Goal: Transaction & Acquisition: Register for event/course

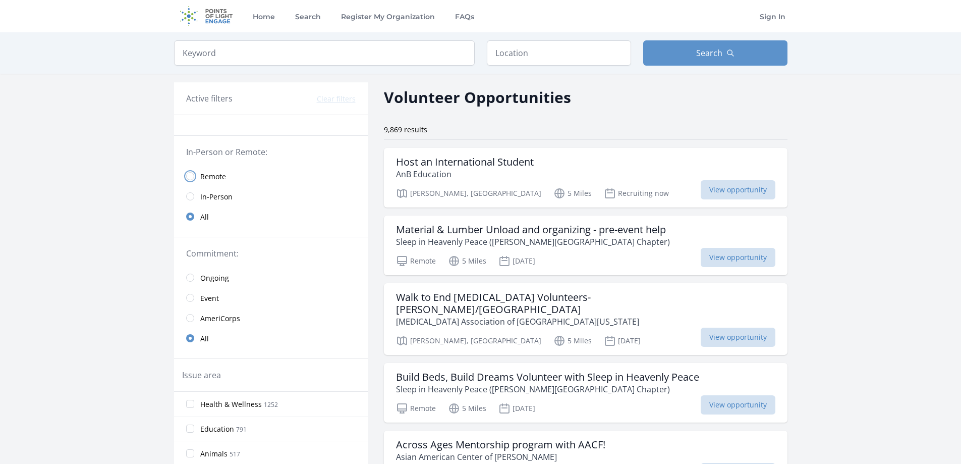
click at [190, 179] on input "radio" at bounding box center [190, 176] width 8 height 8
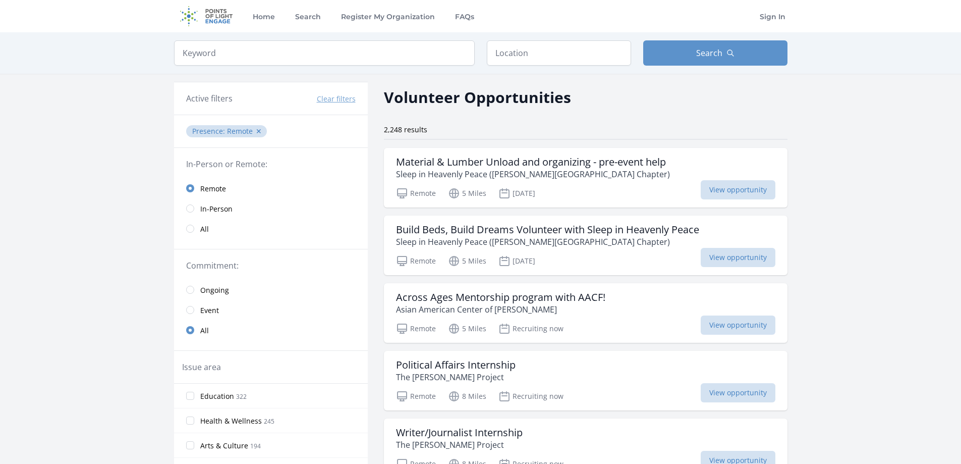
click at [195, 206] on link "In-Person" at bounding box center [271, 208] width 194 height 20
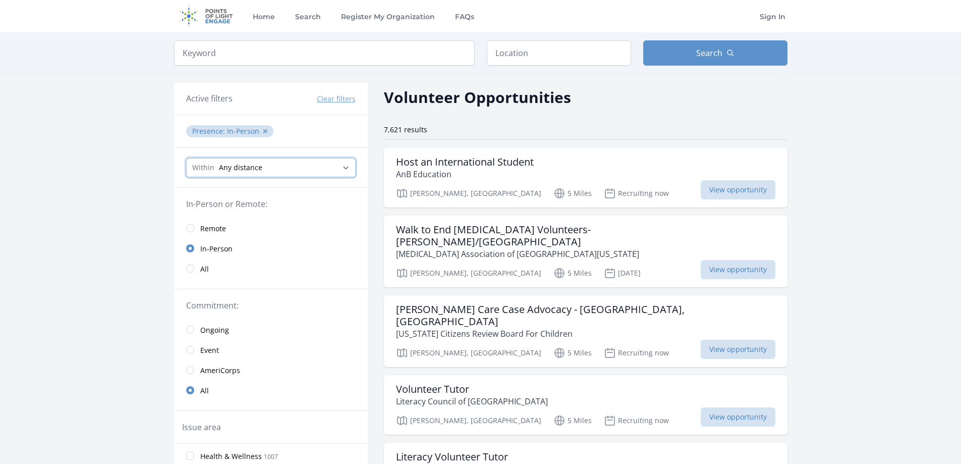
click at [295, 165] on select "Any distance , 5 Miles , 20 Miles , 50 Miles , 100 Miles" at bounding box center [270, 167] width 169 height 19
drag, startPoint x: 409, startPoint y: 54, endPoint x: 423, endPoint y: 53, distance: 13.7
click at [409, 54] on input "search" at bounding box center [324, 52] width 301 height 25
click at [512, 52] on input "text" at bounding box center [559, 52] width 144 height 25
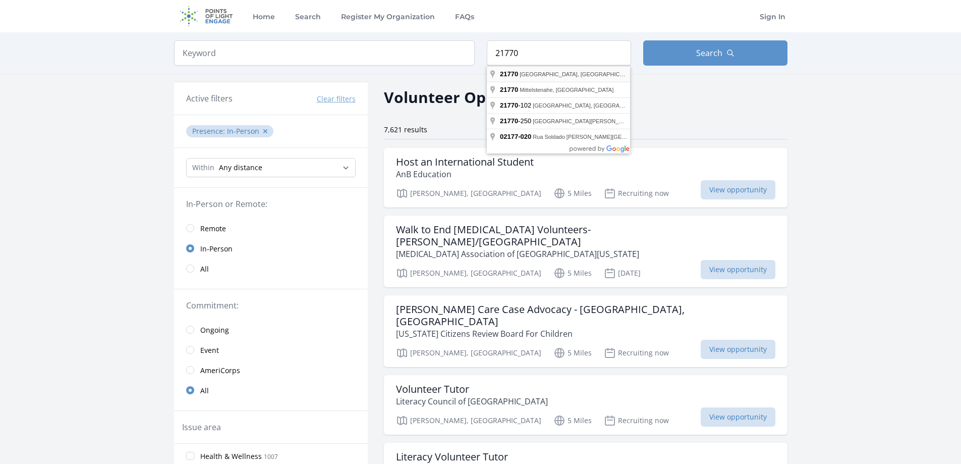
type input "Monrovia, MD 21770, USA"
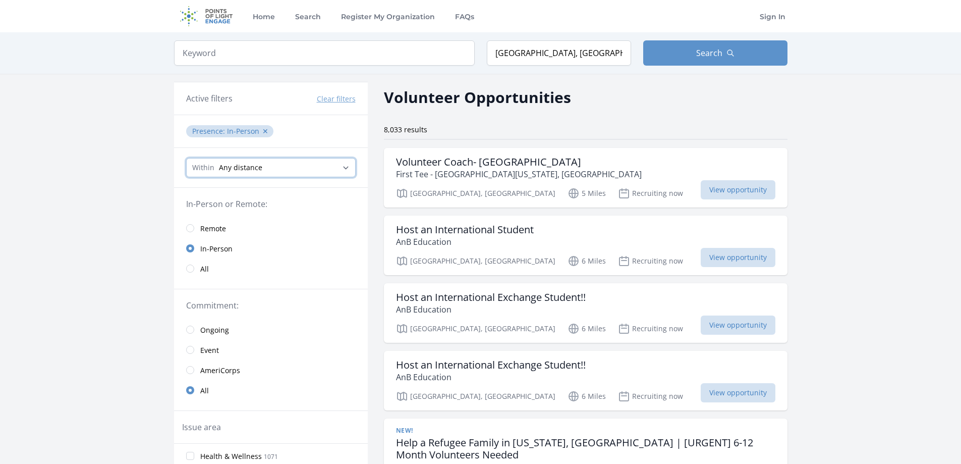
click at [288, 165] on select "Any distance , 5 Miles , 20 Miles , 50 Miles , 100 Miles" at bounding box center [270, 167] width 169 height 19
select select "32186"
click at [186, 158] on select "Any distance , 5 Miles , 20 Miles , 50 Miles , 100 Miles" at bounding box center [270, 167] width 169 height 19
click at [283, 208] on legend "In-Person or Remote:" at bounding box center [270, 204] width 169 height 12
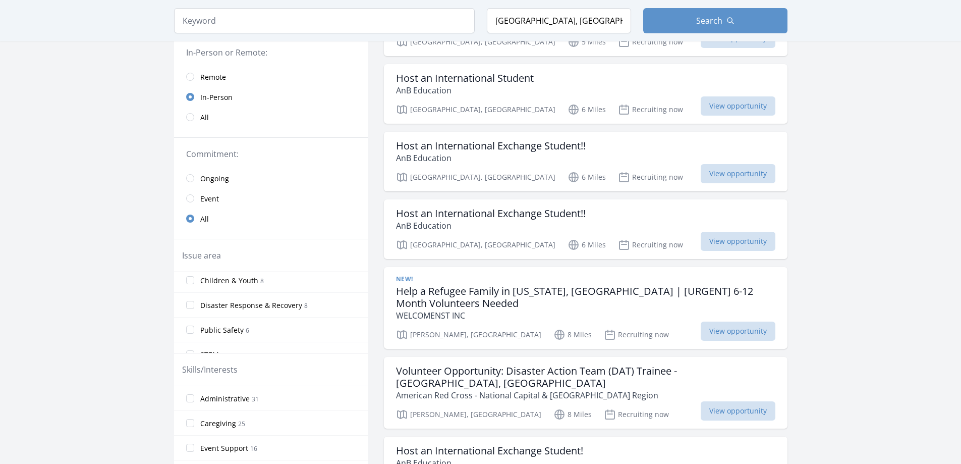
scroll to position [202, 0]
click at [190, 330] on input "STEM 6" at bounding box center [190, 329] width 8 height 8
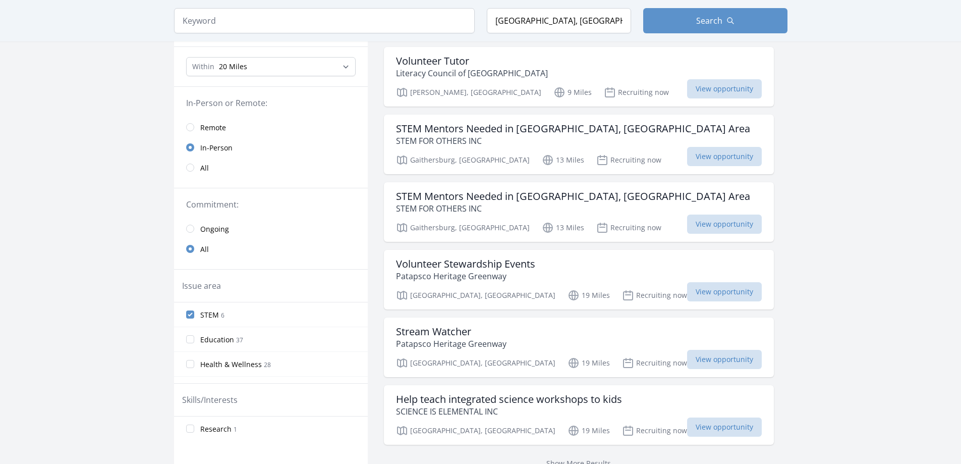
scroll to position [151, 0]
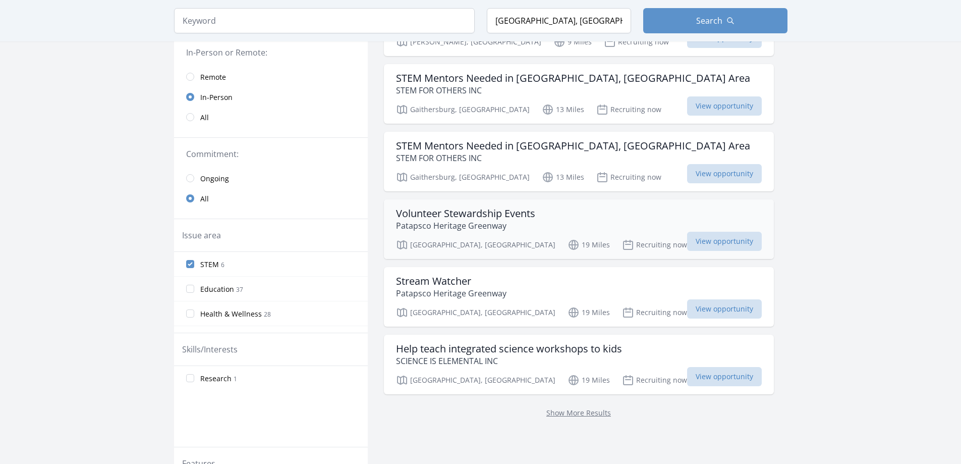
drag, startPoint x: 494, startPoint y: 210, endPoint x: 526, endPoint y: 216, distance: 32.3
click at [526, 216] on h3 "Volunteer Stewardship Events" at bounding box center [465, 213] width 139 height 12
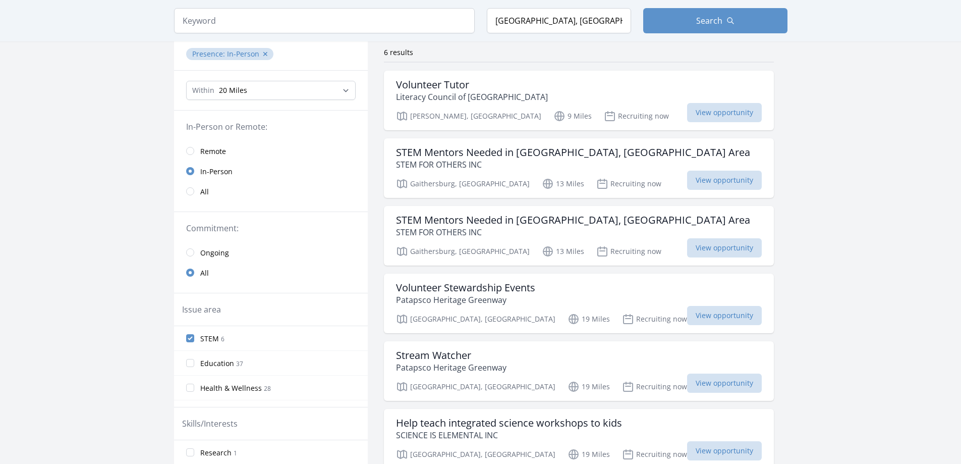
scroll to position [50, 0]
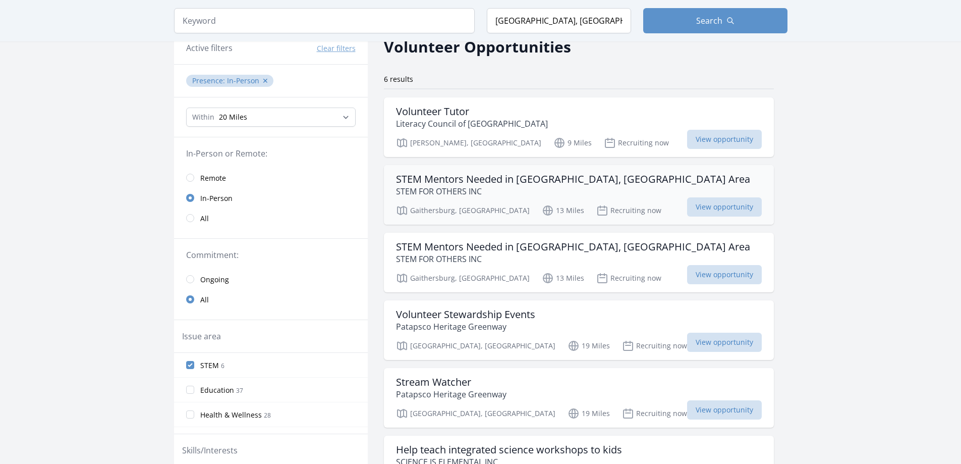
click at [577, 179] on h3 "STEM Mentors Needed in Gaithersburg, MD Area" at bounding box center [573, 179] width 354 height 12
click at [263, 82] on button "✕" at bounding box center [265, 81] width 6 height 10
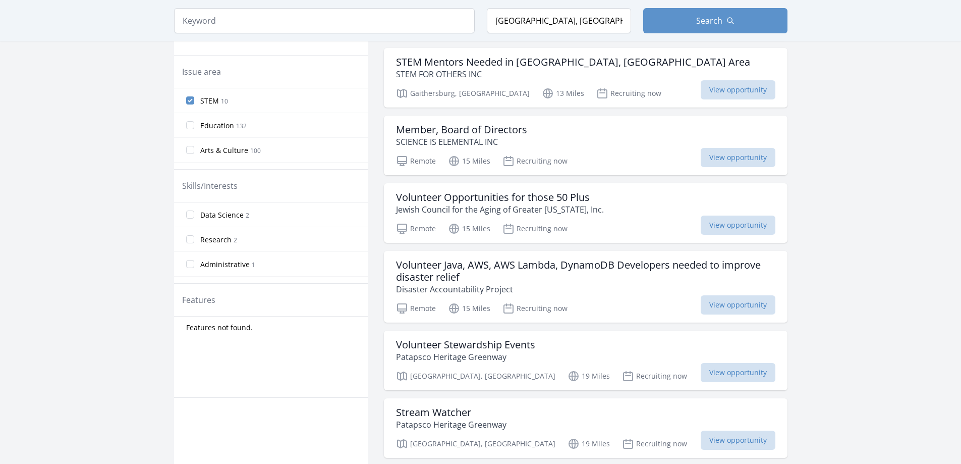
scroll to position [252, 0]
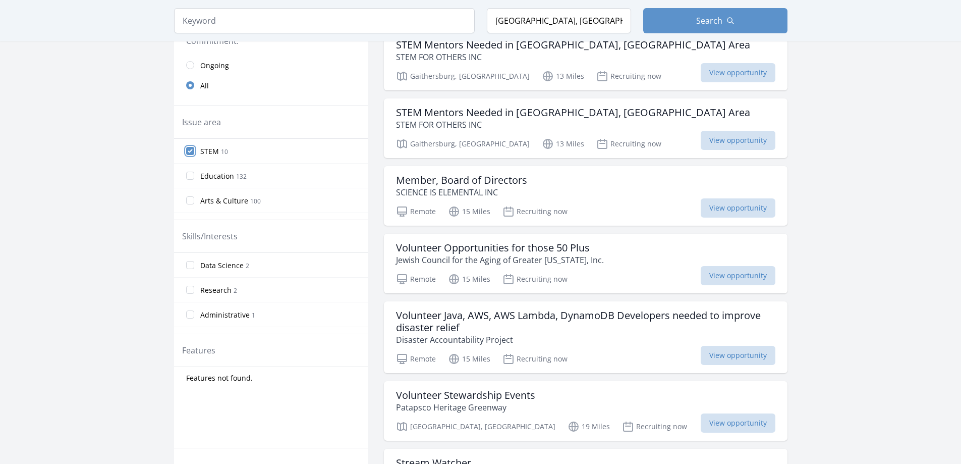
click at [190, 151] on input "STEM 10" at bounding box center [190, 151] width 8 height 8
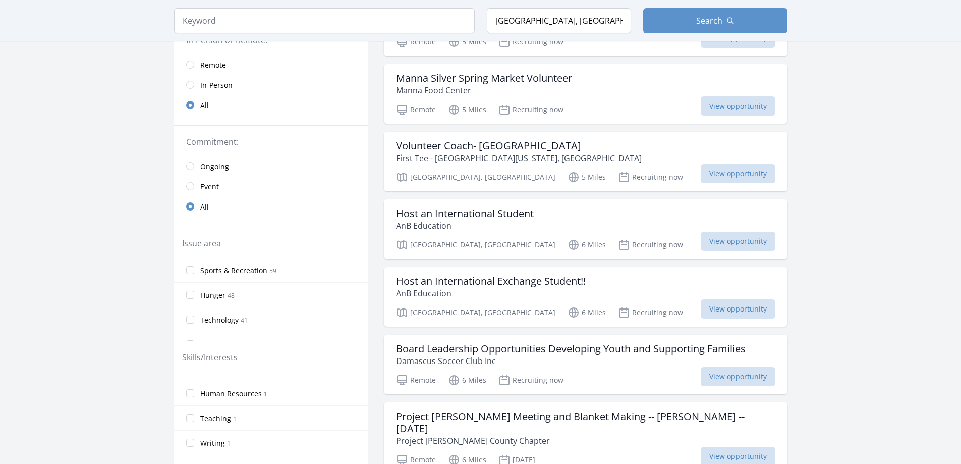
scroll to position [50, 0]
click at [190, 297] on input "Animals 59" at bounding box center [190, 296] width 8 height 8
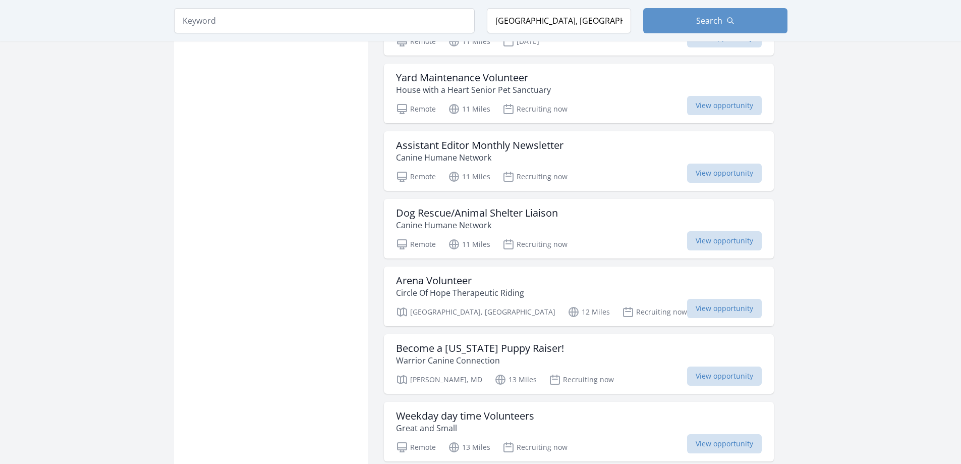
scroll to position [706, 0]
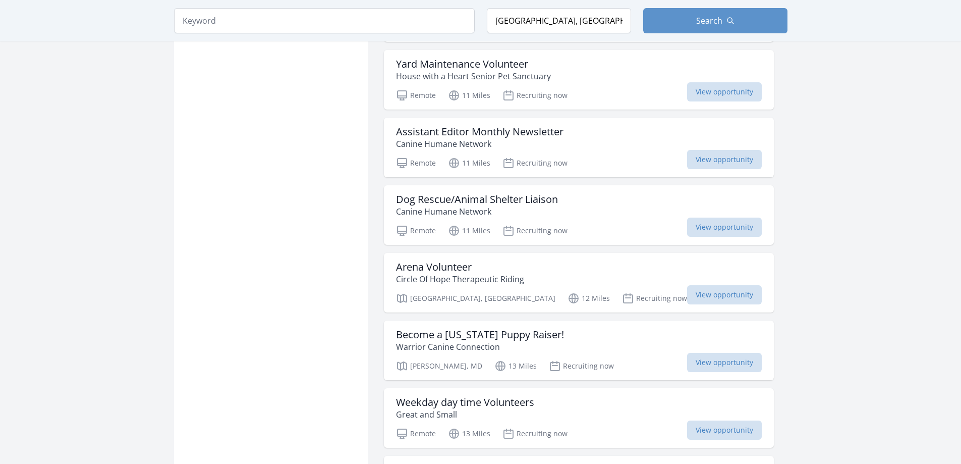
click at [855, 225] on main "Keyword Location Monrovia, MD 21770, USA Search Active filters Clear filters Wi…" at bounding box center [480, 84] width 961 height 1516
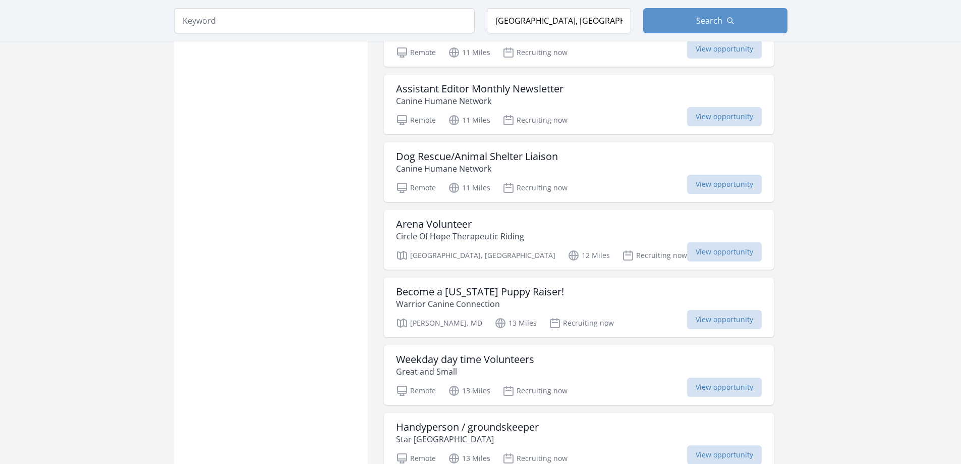
scroll to position [807, 0]
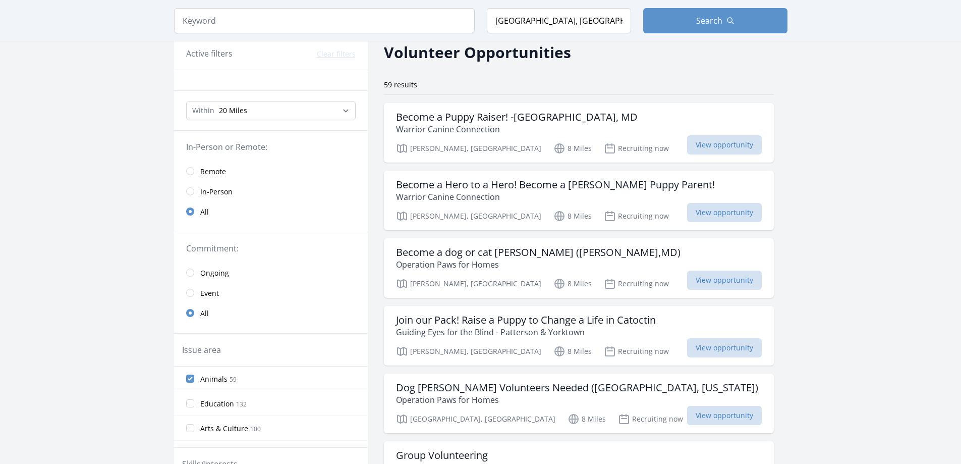
scroll to position [0, 0]
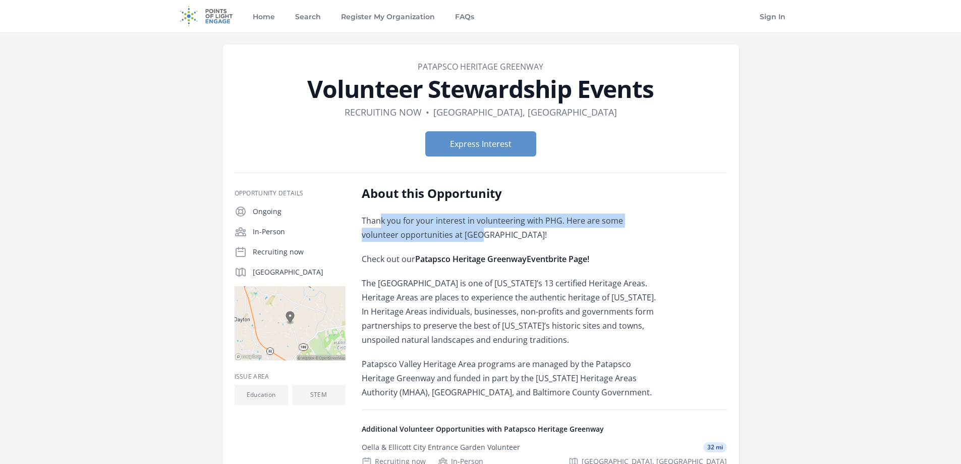
drag, startPoint x: 378, startPoint y: 219, endPoint x: 522, endPoint y: 230, distance: 144.1
click at [522, 230] on p "Thank you for your interest in volunteering with PHG. Here are some volunteer o…" at bounding box center [509, 227] width 295 height 28
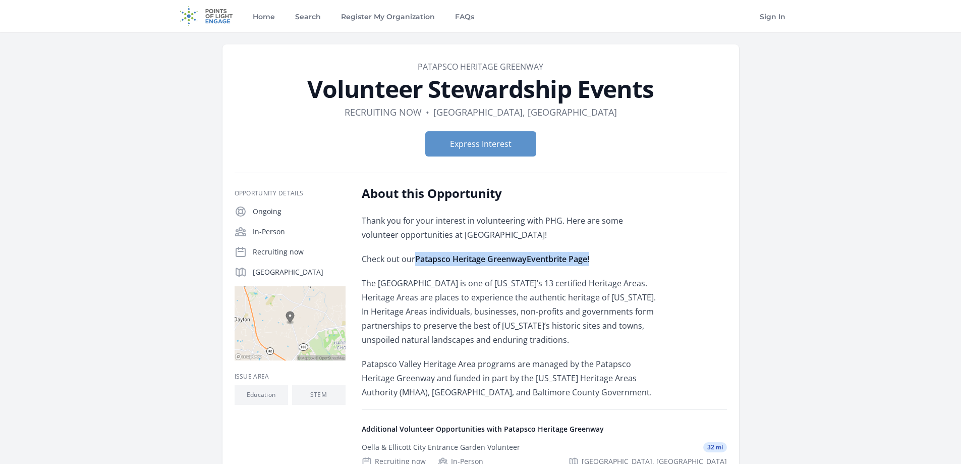
drag, startPoint x: 417, startPoint y: 258, endPoint x: 615, endPoint y: 261, distance: 198.3
click at [615, 261] on p "Check out our Patapsco Heritage Greenway Eventbrite Page!" at bounding box center [509, 259] width 295 height 14
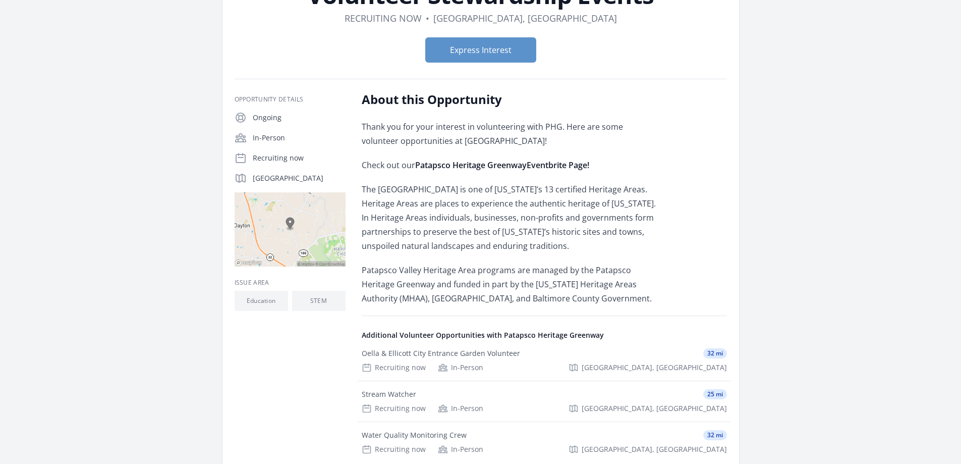
scroll to position [101, 0]
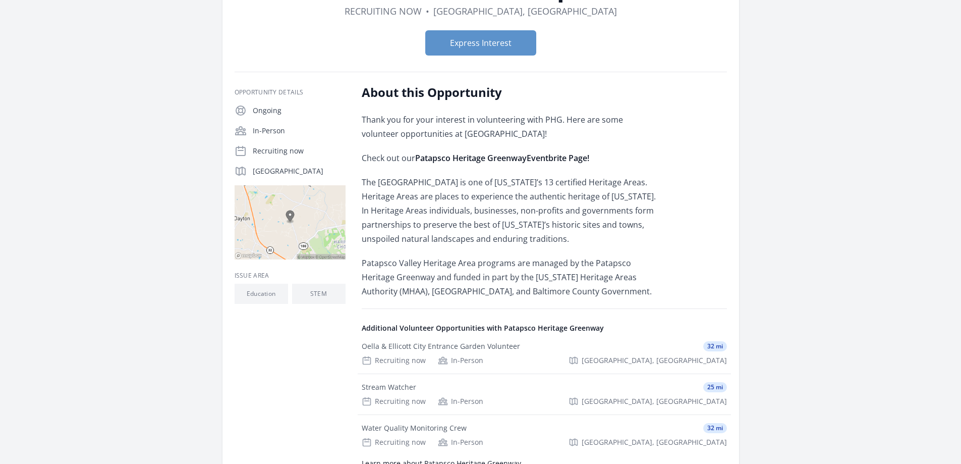
drag, startPoint x: 431, startPoint y: 180, endPoint x: 646, endPoint y: 236, distance: 222.1
click at [646, 236] on p "The Patapsco Valley Heritage Area is one of Maryland’s 13 certified Heritage Ar…" at bounding box center [509, 210] width 295 height 71
drag, startPoint x: 407, startPoint y: 196, endPoint x: 613, endPoint y: 240, distance: 210.9
click at [613, 240] on p "The Patapsco Valley Heritage Area is one of Maryland’s 13 certified Heritage Ar…" at bounding box center [509, 210] width 295 height 71
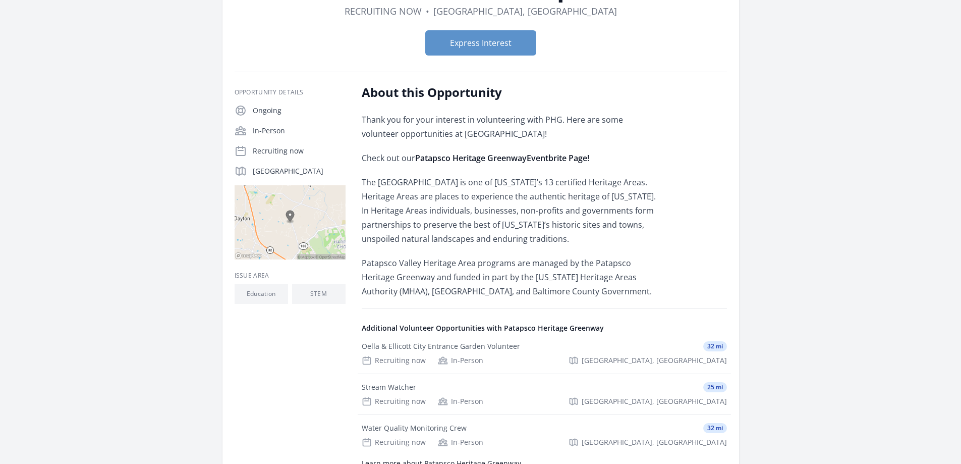
click at [613, 240] on p "The Patapsco Valley Heritage Area is one of Maryland’s 13 certified Heritage Ar…" at bounding box center [509, 210] width 295 height 71
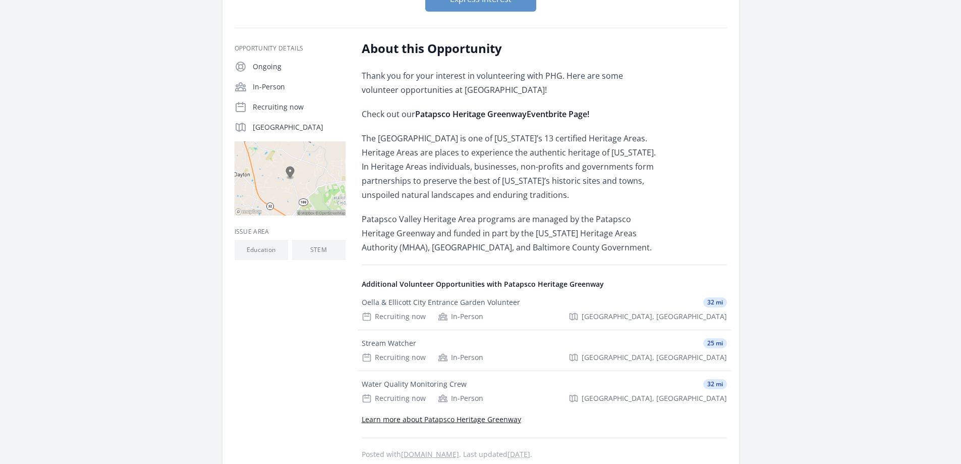
scroll to position [202, 0]
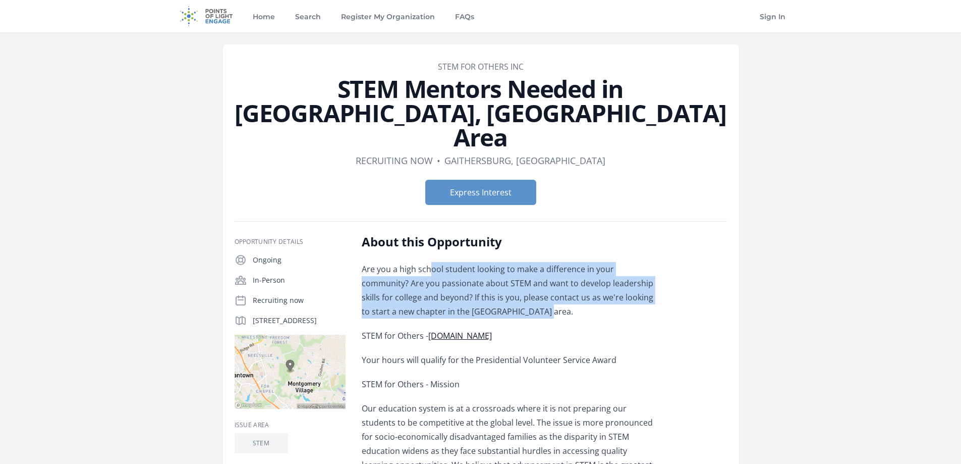
drag, startPoint x: 431, startPoint y: 249, endPoint x: 522, endPoint y: 286, distance: 98.5
click at [522, 286] on p "Are you a high school student looking to make a difference in your community? A…" at bounding box center [509, 290] width 295 height 56
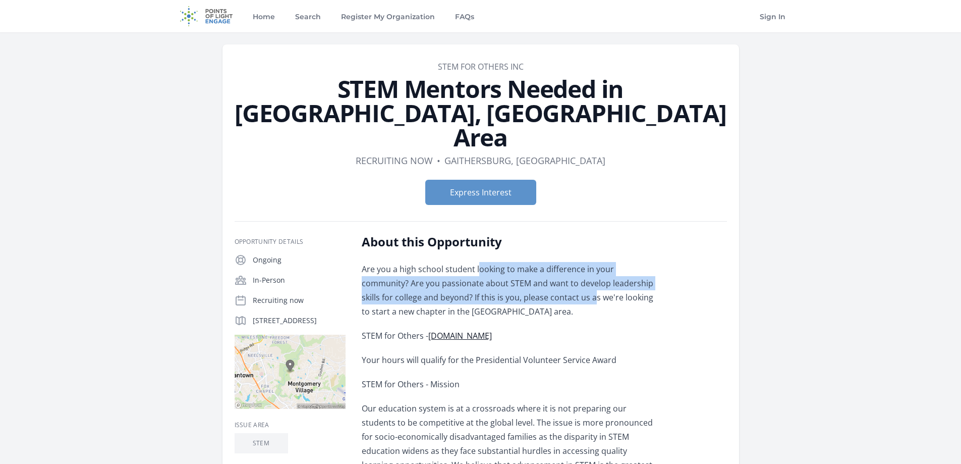
drag, startPoint x: 479, startPoint y: 246, endPoint x: 559, endPoint y: 276, distance: 85.4
click at [559, 276] on p "Are you a high school student looking to make a difference in your community? A…" at bounding box center [509, 290] width 295 height 56
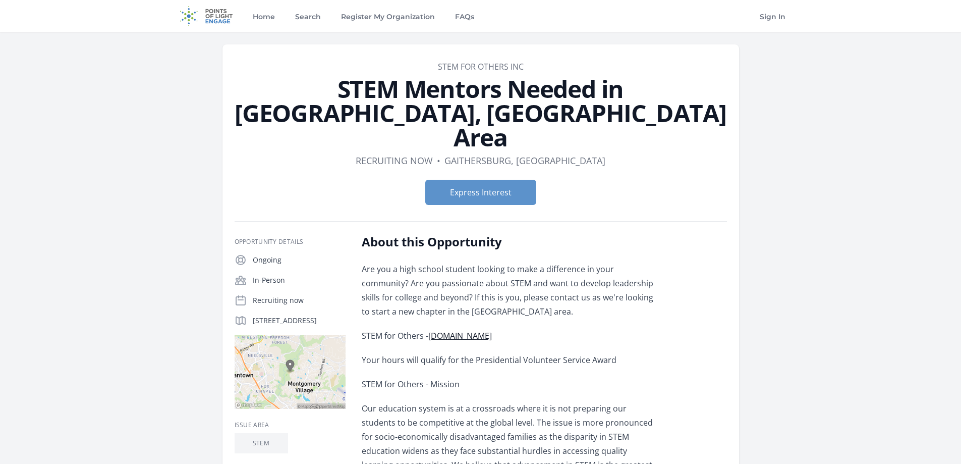
click at [626, 277] on p "Are you a high school student looking to make a difference in your community? A…" at bounding box center [509, 290] width 295 height 56
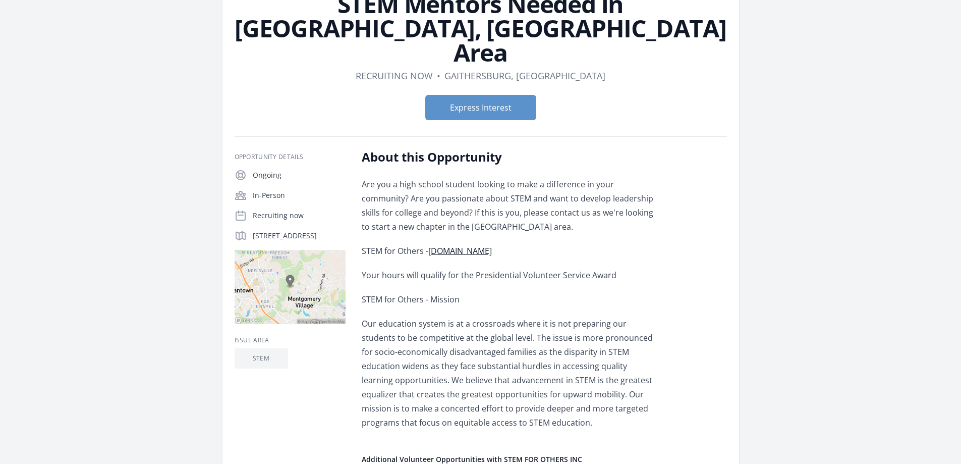
scroll to position [202, 0]
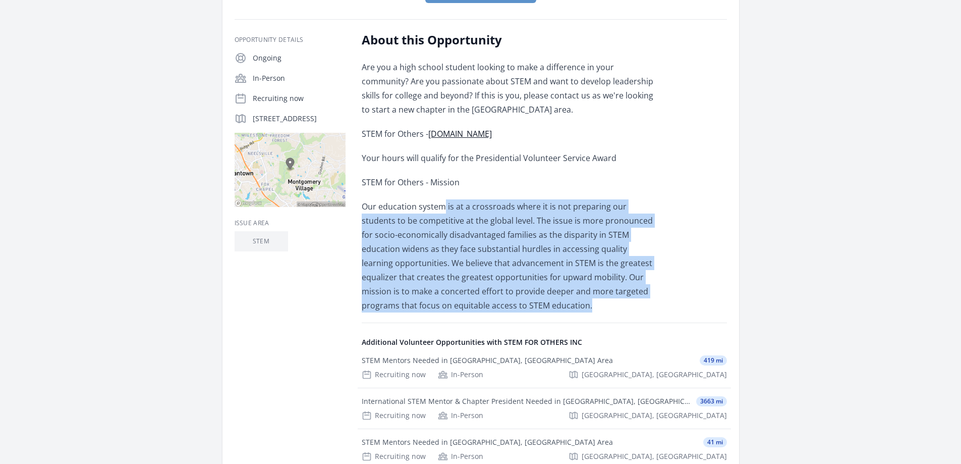
drag, startPoint x: 442, startPoint y: 186, endPoint x: 535, endPoint y: 283, distance: 134.2
click at [535, 283] on p "Our education system is at a crossroads where it is not preparing our students …" at bounding box center [509, 255] width 295 height 113
click at [586, 283] on p "Our education system is at a crossroads where it is not preparing our students …" at bounding box center [509, 255] width 295 height 113
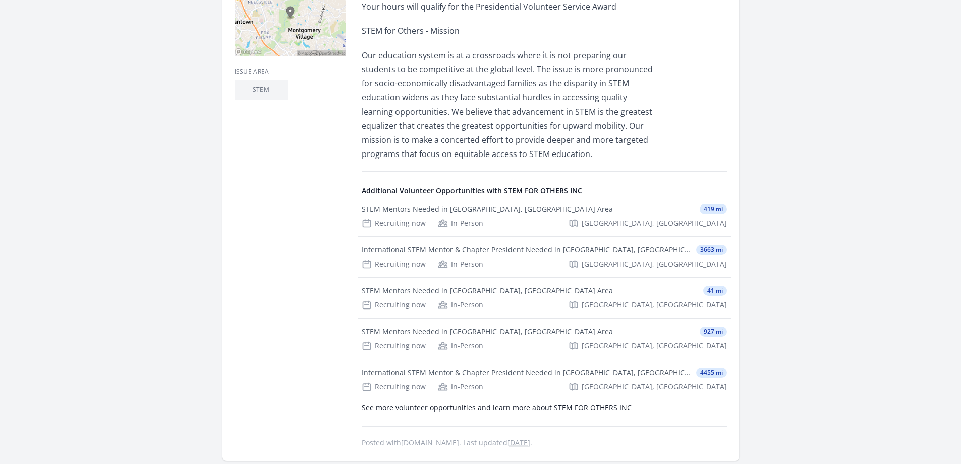
scroll to position [0, 0]
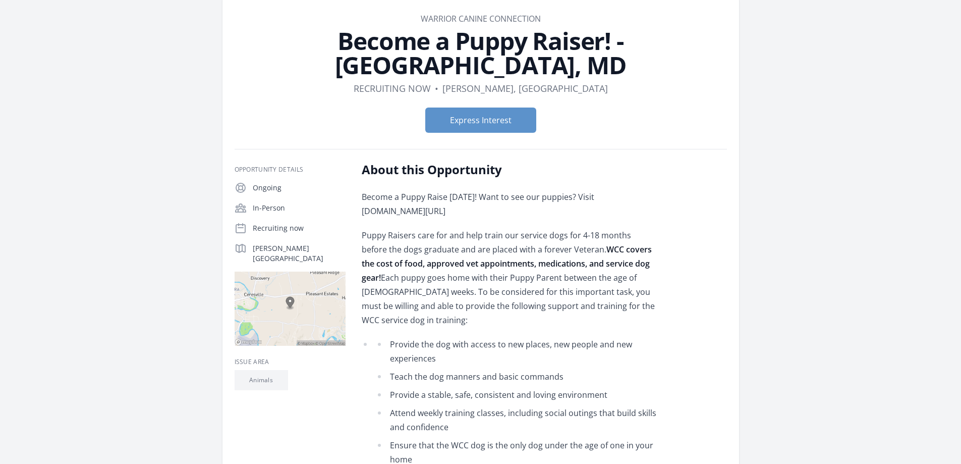
scroll to position [151, 0]
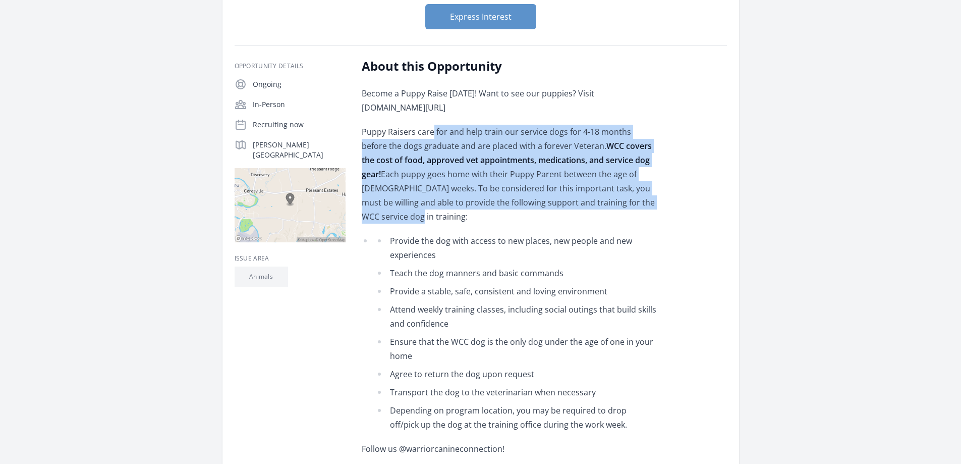
drag, startPoint x: 431, startPoint y: 106, endPoint x: 637, endPoint y: 184, distance: 219.5
click at [637, 184] on p "Puppy Raisers care for and help train our service dogs for 4-18 months before t…" at bounding box center [509, 174] width 295 height 99
drag, startPoint x: 566, startPoint y: 106, endPoint x: 656, endPoint y: 176, distance: 113.6
click at [656, 176] on p "Puppy Raisers care for and help train our service dogs for 4-18 months before t…" at bounding box center [509, 174] width 295 height 99
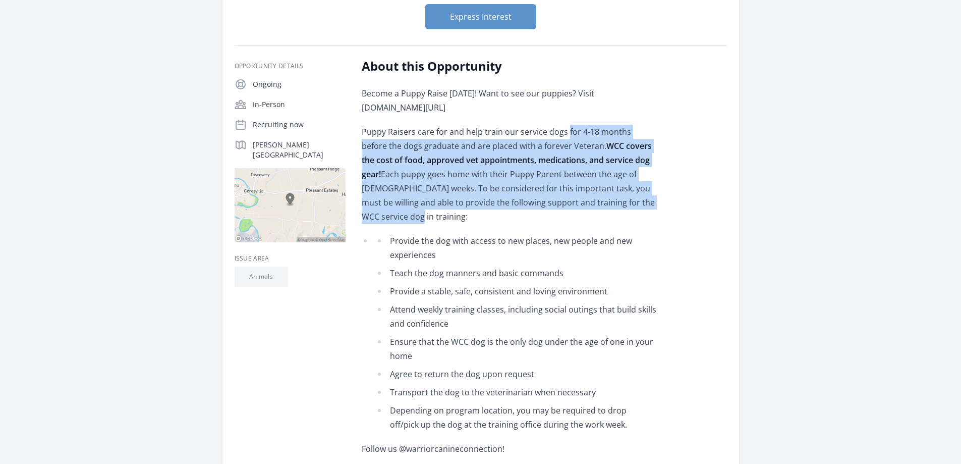
click at [656, 176] on p "Puppy Raisers care for and help train our service dogs for 4-18 months before t…" at bounding box center [509, 174] width 295 height 99
drag, startPoint x: 456, startPoint y: 109, endPoint x: 647, endPoint y: 177, distance: 202.8
click at [647, 177] on p "Puppy Raisers care for and help train our service dogs for 4-18 months before t…" at bounding box center [509, 174] width 295 height 99
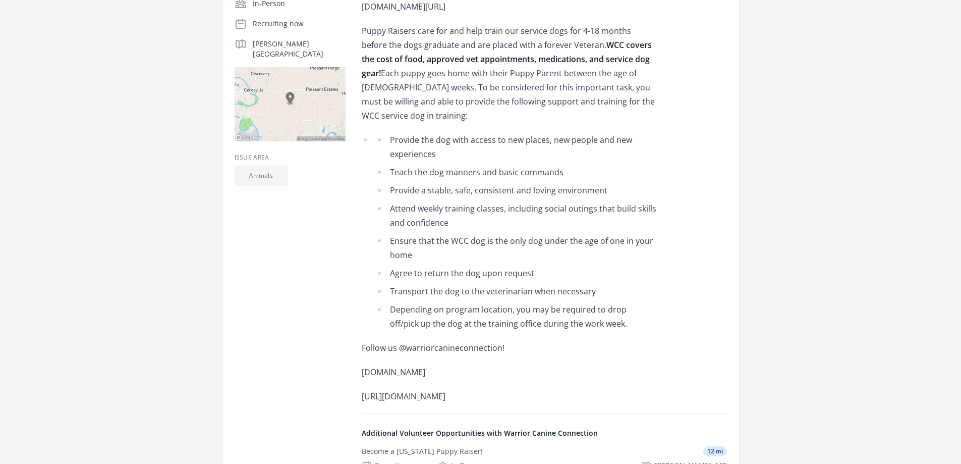
scroll to position [353, 0]
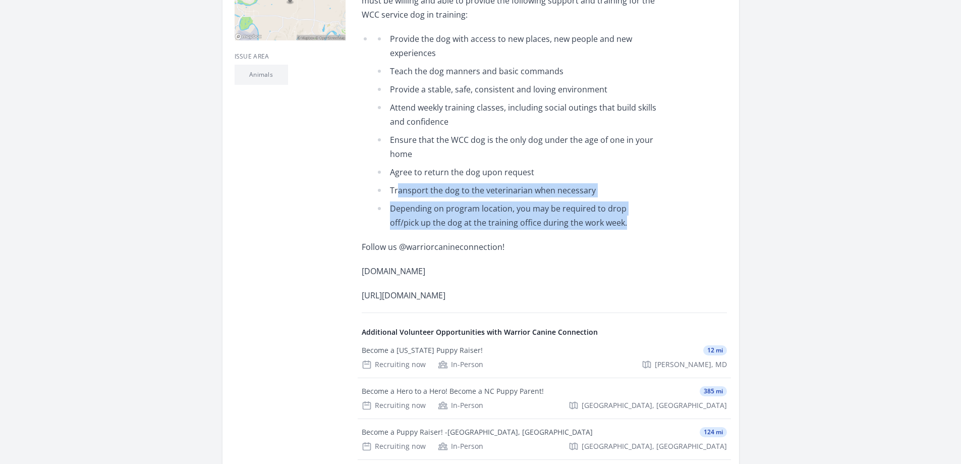
drag, startPoint x: 398, startPoint y: 150, endPoint x: 604, endPoint y: 186, distance: 209.4
click at [604, 186] on ul "Provide the dog with access to new places, new people and new experiences Teach…" at bounding box center [516, 131] width 281 height 198
click at [604, 201] on li "Depending on program location, you may be required to drop off/pick up the dog …" at bounding box center [516, 215] width 281 height 28
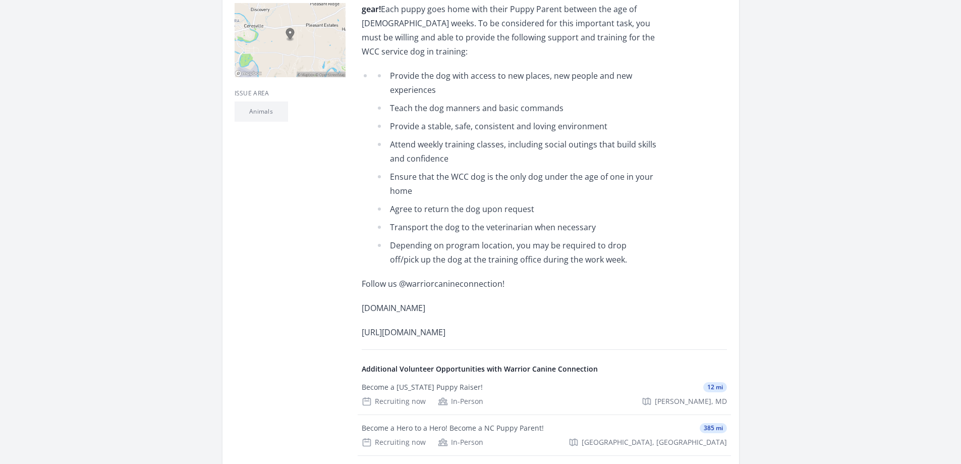
scroll to position [303, 0]
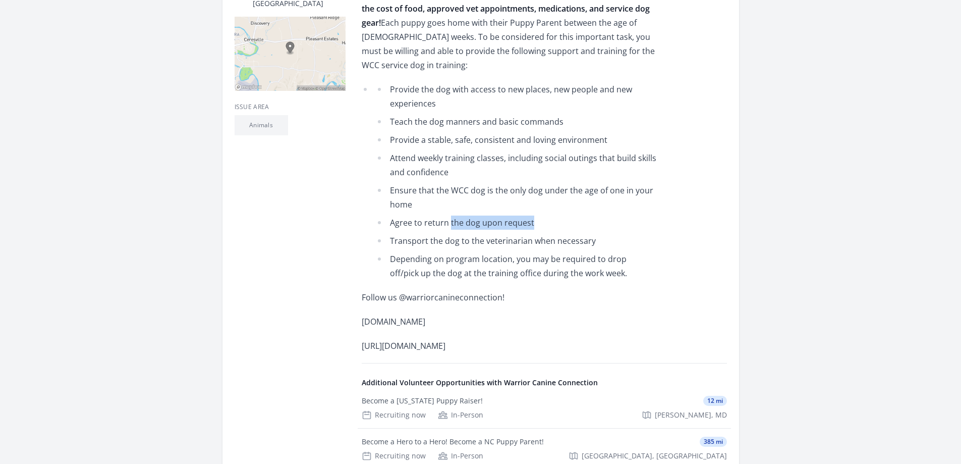
drag, startPoint x: 450, startPoint y: 185, endPoint x: 609, endPoint y: 185, distance: 158.4
click at [609, 215] on li "Agree to return the dog upon request" at bounding box center [516, 222] width 281 height 14
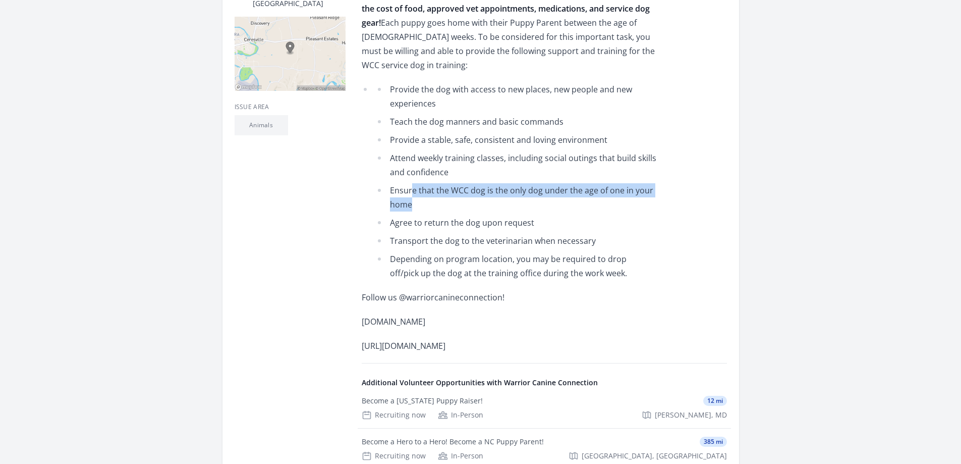
drag, startPoint x: 413, startPoint y: 153, endPoint x: 573, endPoint y: 164, distance: 160.3
click at [573, 183] on li "Ensure that the WCC dog is the only dog under the age of one in your home" at bounding box center [516, 197] width 281 height 28
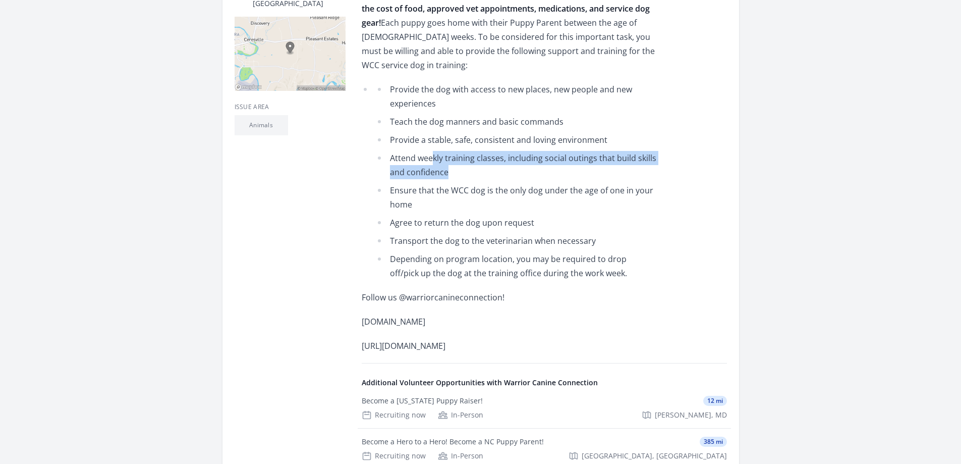
drag, startPoint x: 434, startPoint y: 120, endPoint x: 571, endPoint y: 132, distance: 137.2
click at [571, 151] on li "Attend weekly training classes, including social outings that build skills and …" at bounding box center [516, 165] width 281 height 28
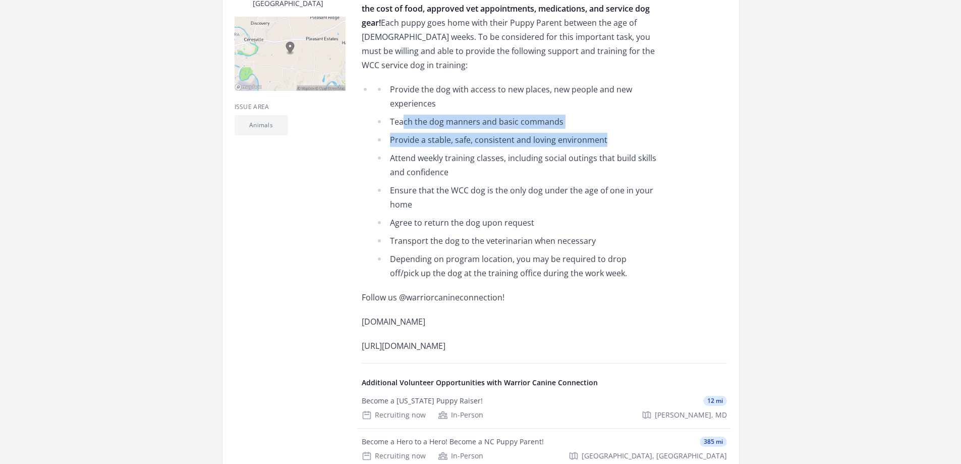
drag, startPoint x: 405, startPoint y: 82, endPoint x: 628, endPoint y: 94, distance: 223.8
click at [628, 94] on ul "Provide the dog with access to new places, new people and new experiences Teach…" at bounding box center [516, 181] width 281 height 198
click at [629, 133] on li "Provide a stable, safe, consistent and loving environment" at bounding box center [516, 140] width 281 height 14
click at [511, 82] on ul "Provide the dog with access to new places, new people and new experiences Teach…" at bounding box center [516, 181] width 281 height 198
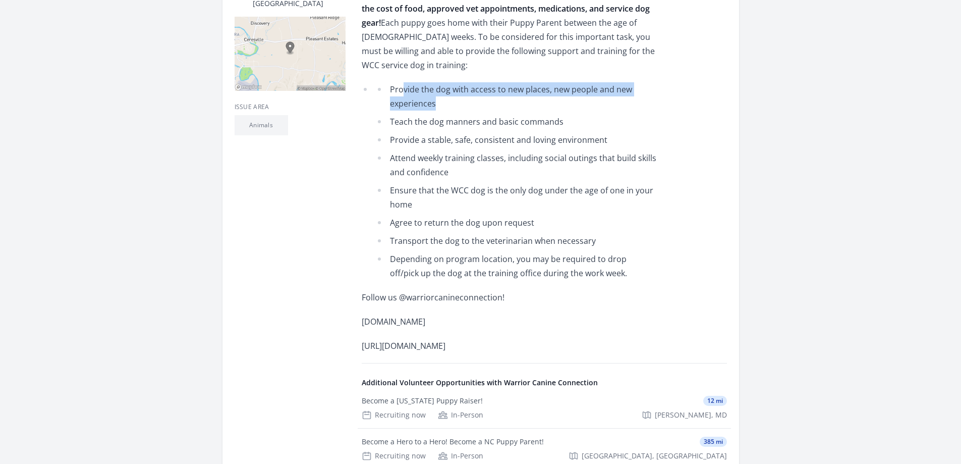
drag, startPoint x: 401, startPoint y: 49, endPoint x: 543, endPoint y: 71, distance: 143.9
click at [543, 82] on li "Provide the dog with access to new places, new people and new experiences" at bounding box center [516, 96] width 281 height 28
click at [544, 82] on li "Provide the dog with access to new places, new people and new experiences" at bounding box center [516, 96] width 281 height 28
drag, startPoint x: 546, startPoint y: 52, endPoint x: 596, endPoint y: 71, distance: 53.5
click at [596, 82] on li "Provide the dog with access to new places, new people and new experiences" at bounding box center [516, 96] width 281 height 28
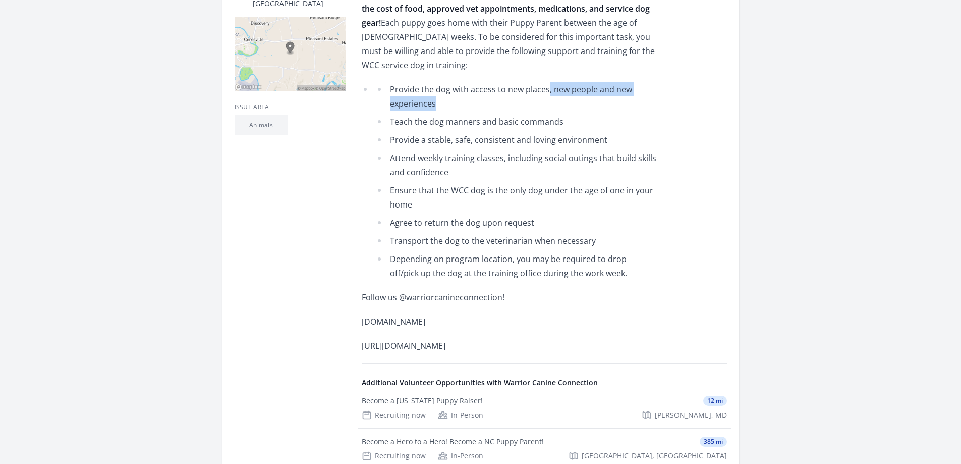
click at [596, 82] on li "Provide the dog with access to new places, new people and new experiences" at bounding box center [516, 96] width 281 height 28
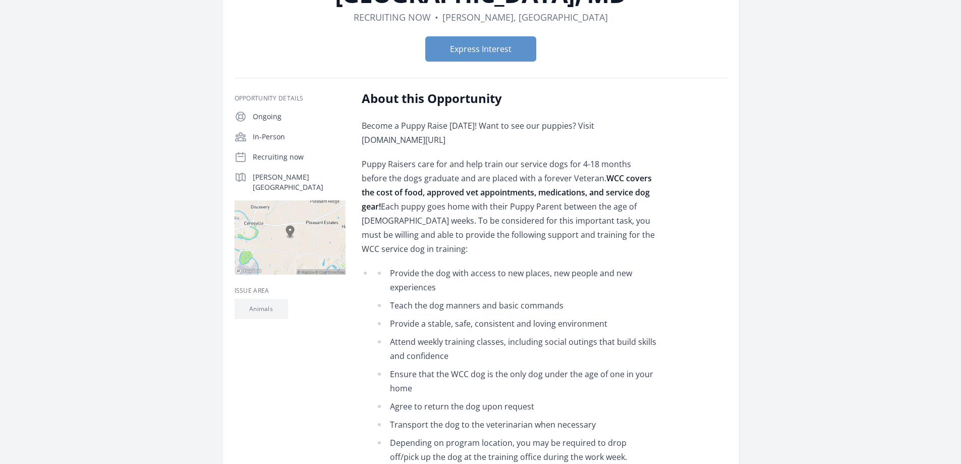
scroll to position [101, 0]
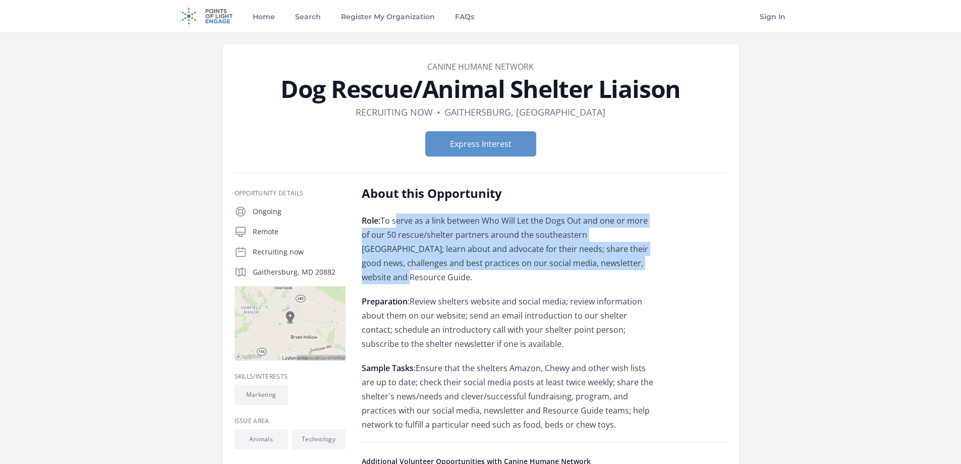
drag, startPoint x: 397, startPoint y: 220, endPoint x: 592, endPoint y: 260, distance: 198.8
click at [592, 260] on span "To serve as a link between Who Will Let the Dogs Out and one or more of our 50 …" at bounding box center [505, 249] width 287 height 68
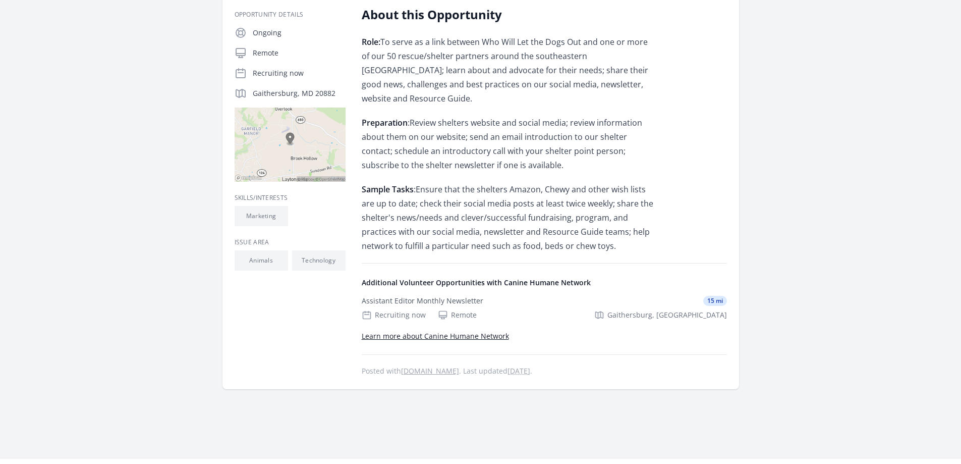
scroll to position [202, 0]
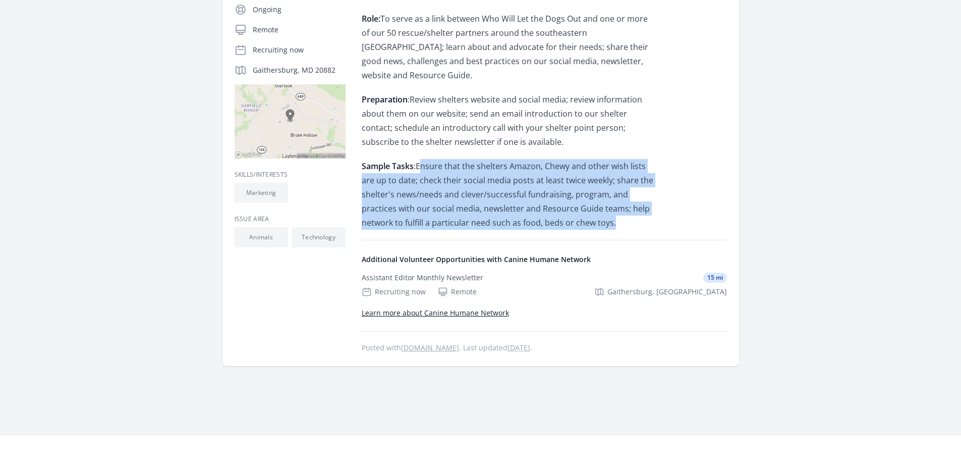
drag, startPoint x: 419, startPoint y: 153, endPoint x: 600, endPoint y: 202, distance: 187.7
click at [600, 202] on p "Sample Tasks : Ensure that the shelters Amazon, Chewy and other wish lists are …" at bounding box center [509, 194] width 295 height 71
drag, startPoint x: 543, startPoint y: 151, endPoint x: 605, endPoint y: 203, distance: 81.6
click at [605, 203] on p "Sample Tasks : Ensure that the shelters Amazon, Chewy and other wish lists are …" at bounding box center [509, 194] width 295 height 71
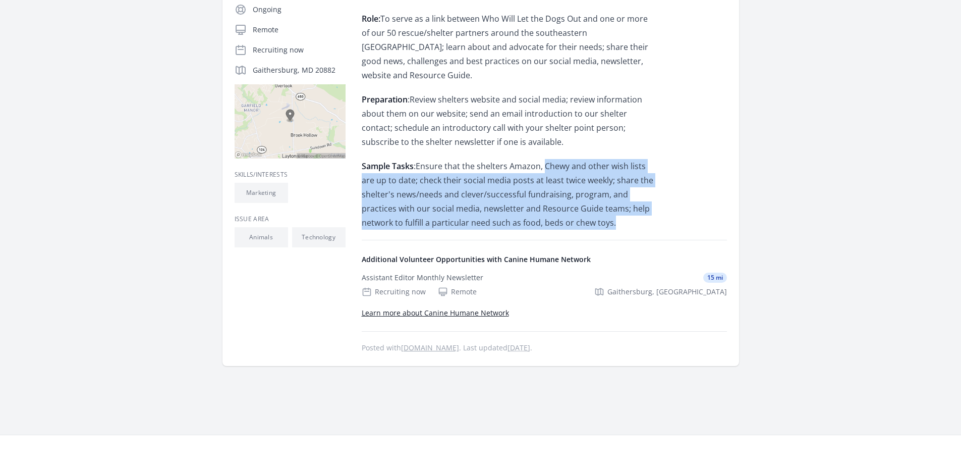
click at [605, 203] on p "Sample Tasks : Ensure that the shelters Amazon, Chewy and other wish lists are …" at bounding box center [509, 194] width 295 height 71
drag, startPoint x: 620, startPoint y: 160, endPoint x: 626, endPoint y: 208, distance: 48.3
click at [626, 208] on p "Sample Tasks : Ensure that the shelters Amazon, Chewy and other wish lists are …" at bounding box center [509, 194] width 295 height 71
drag, startPoint x: 463, startPoint y: 152, endPoint x: 575, endPoint y: 203, distance: 122.8
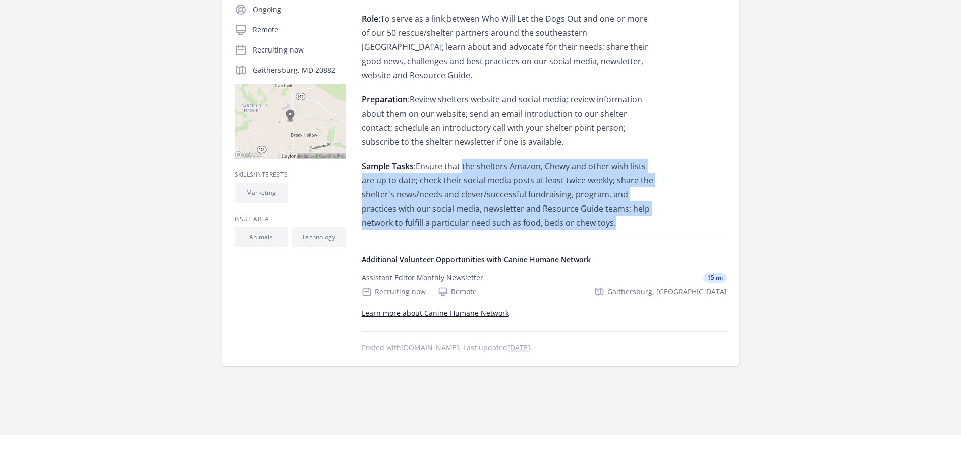
click at [575, 203] on p "Sample Tasks : Ensure that the shelters Amazon, Chewy and other wish lists are …" at bounding box center [509, 194] width 295 height 71
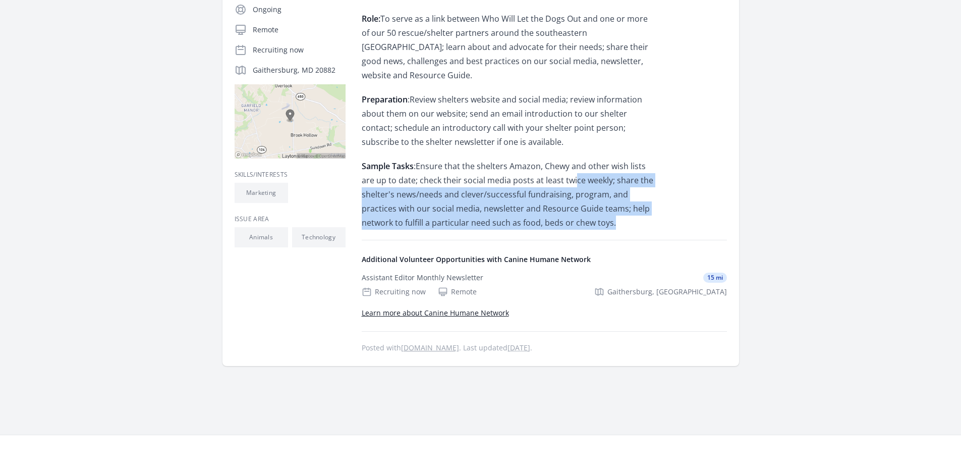
drag, startPoint x: 593, startPoint y: 203, endPoint x: 560, endPoint y: 168, distance: 47.5
click at [560, 168] on p "Sample Tasks : Ensure that the shelters Amazon, Chewy and other wish lists are …" at bounding box center [509, 194] width 295 height 71
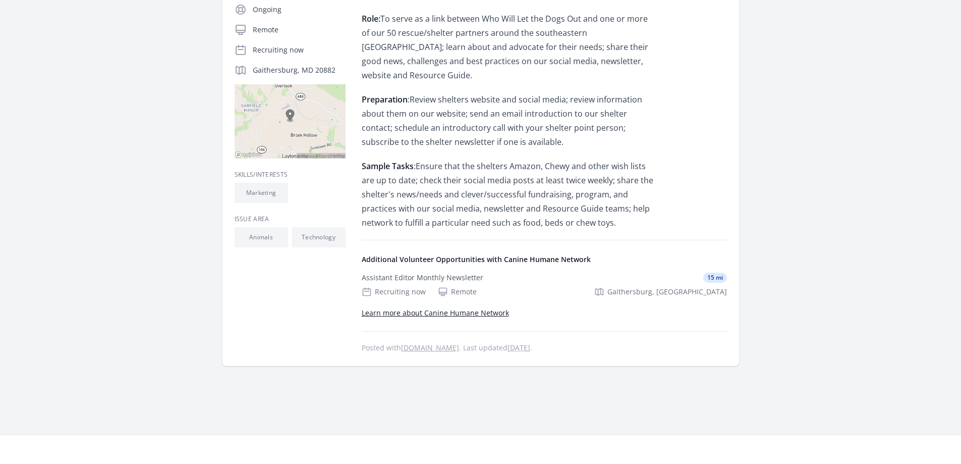
click at [807, 231] on main "Organization Canine Humane Network Dog Rescue/Animal Shelter Liaison Duration R…" at bounding box center [480, 133] width 961 height 604
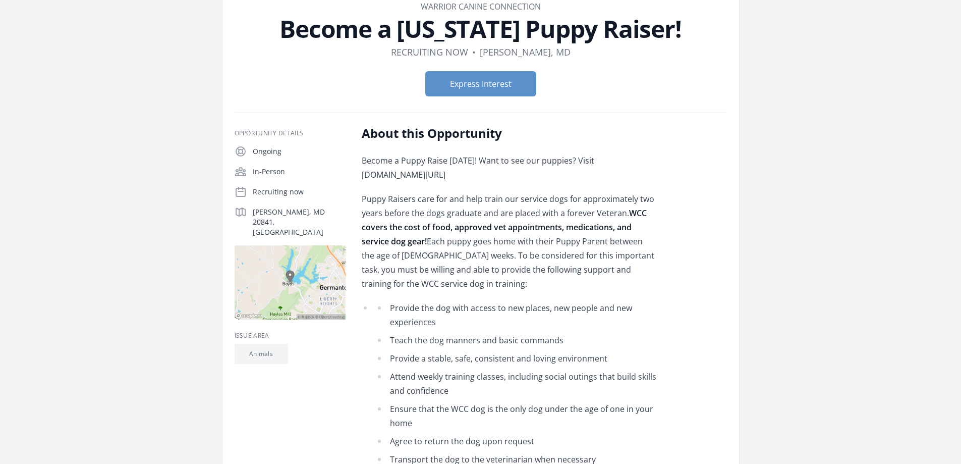
scroll to position [151, 0]
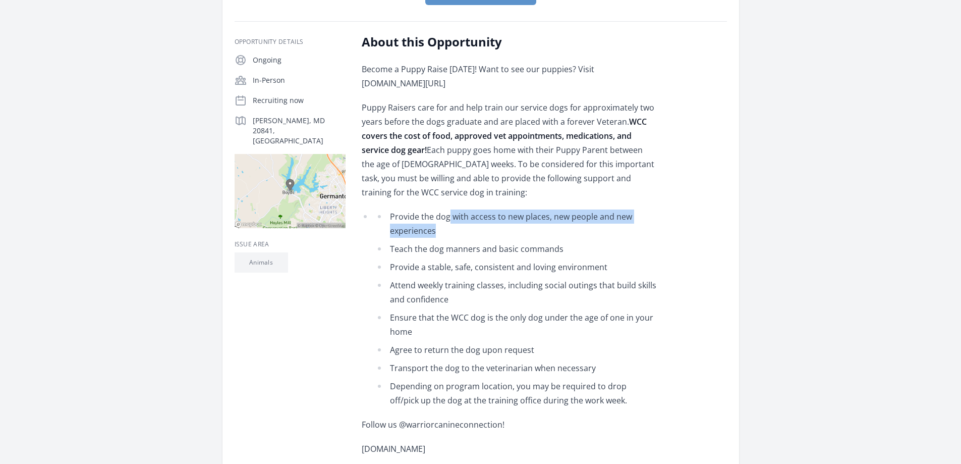
drag, startPoint x: 447, startPoint y: 216, endPoint x: 585, endPoint y: 229, distance: 137.8
click at [585, 229] on li "Provide the dog with access to new places, new people and new experiences" at bounding box center [516, 223] width 281 height 28
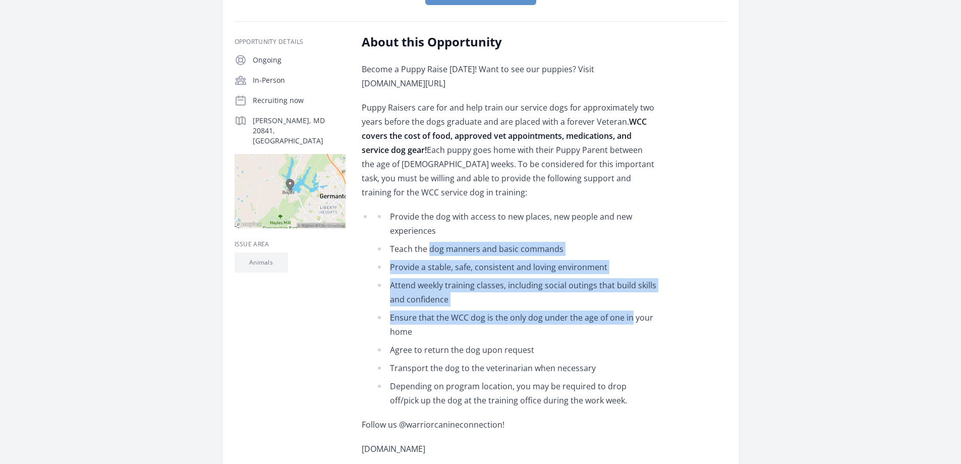
drag, startPoint x: 429, startPoint y: 247, endPoint x: 628, endPoint y: 315, distance: 210.6
click at [628, 315] on ul "Provide the dog with access to new places, new people and new experiences Teach…" at bounding box center [516, 308] width 281 height 198
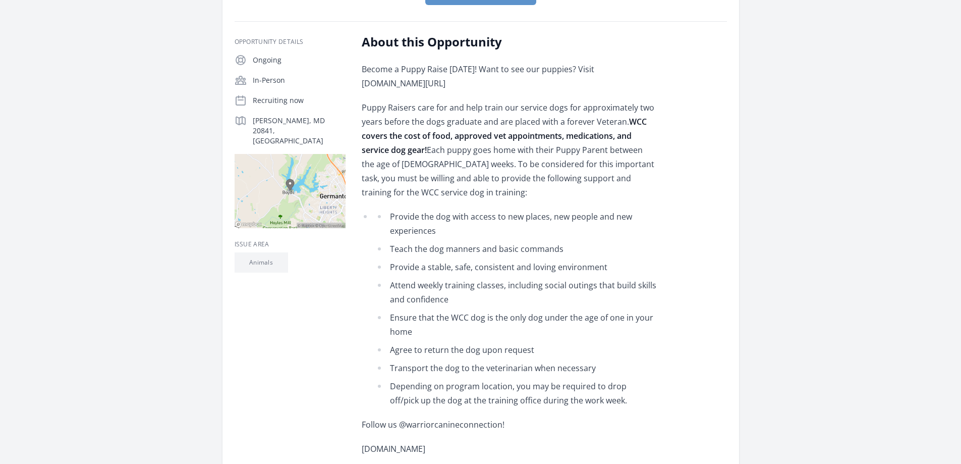
click at [650, 311] on li "Ensure that the WCC dog is the only dog under the age of one in your home" at bounding box center [516, 324] width 281 height 28
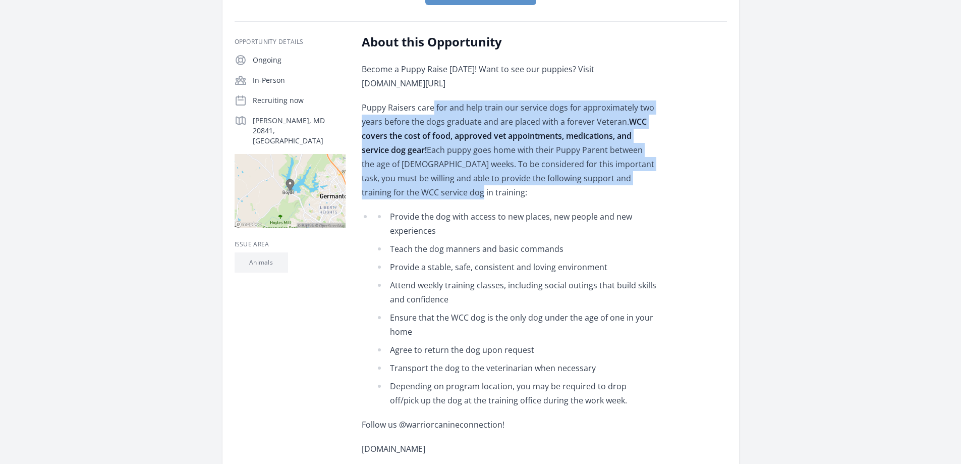
drag, startPoint x: 433, startPoint y: 108, endPoint x: 597, endPoint y: 196, distance: 186.0
click at [597, 196] on p "Puppy Raisers care for and help train our service dogs for approximately two ye…" at bounding box center [509, 149] width 295 height 99
drag, startPoint x: 680, startPoint y: 198, endPoint x: 686, endPoint y: 199, distance: 5.6
click at [681, 198] on div "About this Opportunity Become a Puppy Raise [DATE]! Want to see our puppies? Vi…" at bounding box center [544, 400] width 365 height 733
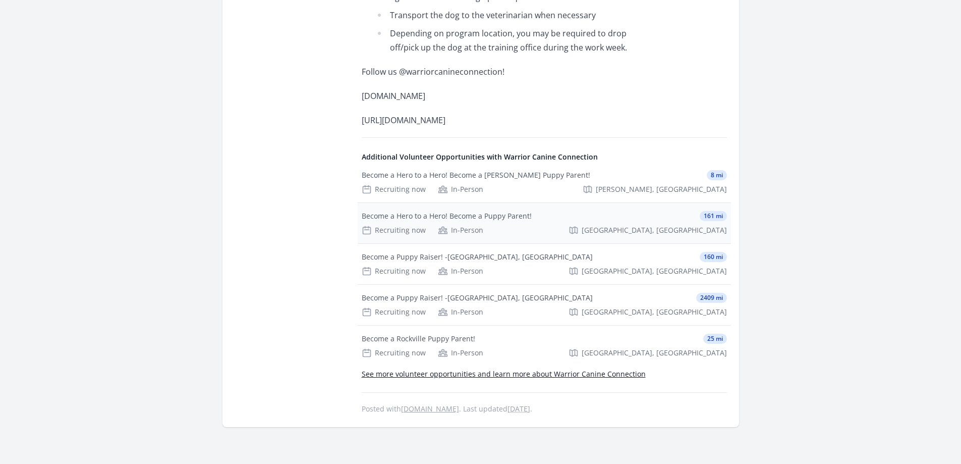
scroll to position [504, 0]
click at [442, 180] on div "Become a Hero to a Hero! Become a [PERSON_NAME] Puppy Parent!" at bounding box center [476, 174] width 229 height 10
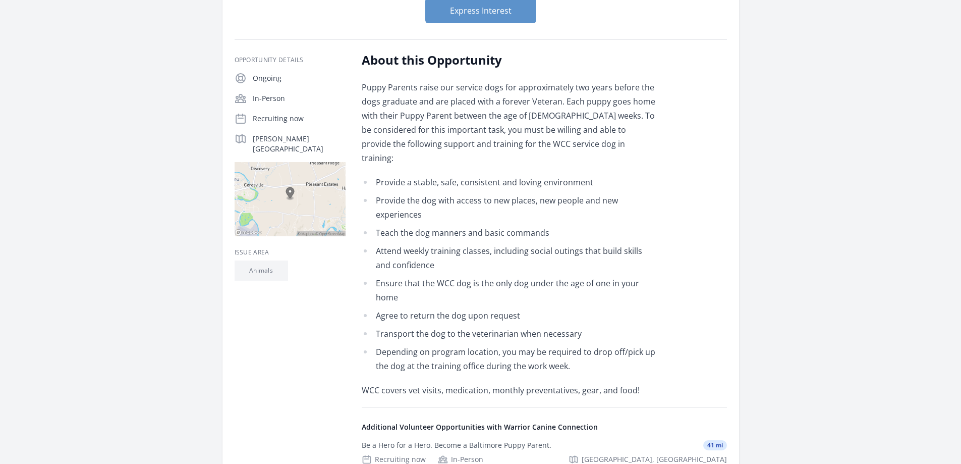
scroll to position [151, 0]
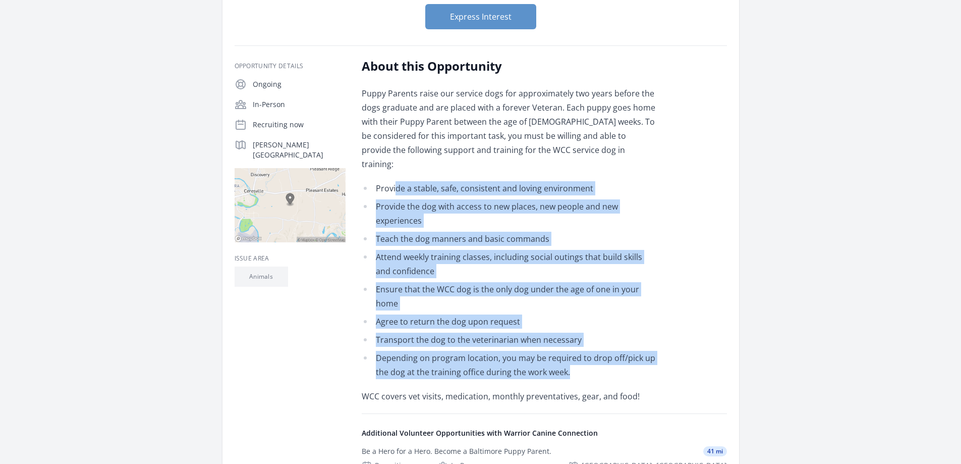
drag, startPoint x: 394, startPoint y: 176, endPoint x: 606, endPoint y: 341, distance: 269.2
click at [606, 341] on ul "Provide a stable, safe, consistent and loving environment Provide the dog with …" at bounding box center [509, 280] width 295 height 198
click at [718, 343] on div "About this Opportunity Puppy Parents raise our service dogs for approximately t…" at bounding box center [544, 374] width 365 height 633
